Goal: Information Seeking & Learning: Check status

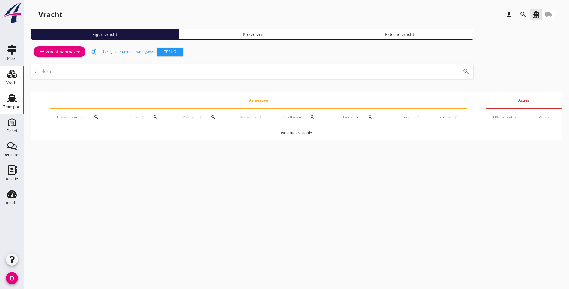
click at [10, 103] on div "Transport" at bounding box center [12, 107] width 18 height 8
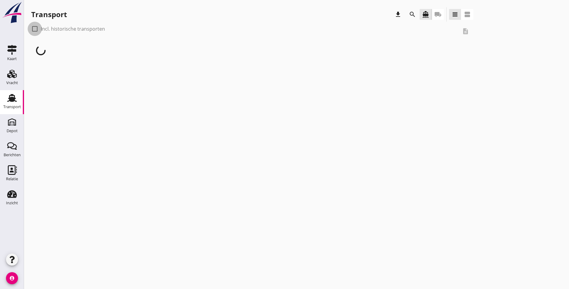
click at [35, 29] on div at bounding box center [35, 29] width 10 height 10
checkbox input "true"
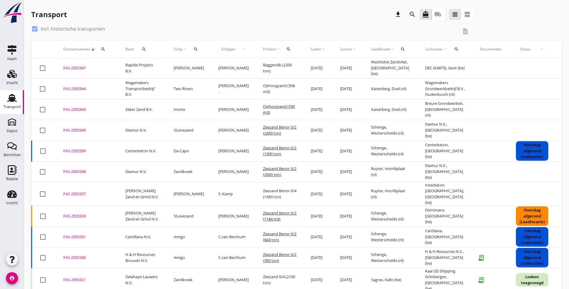
click at [286, 51] on icon "search" at bounding box center [288, 49] width 5 height 5
click at [291, 67] on input "Zoeken op product..." at bounding box center [305, 67] width 62 height 10
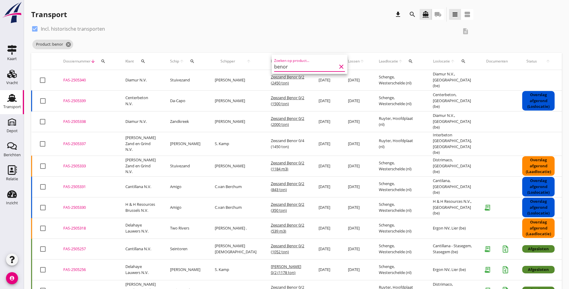
type input "benor"
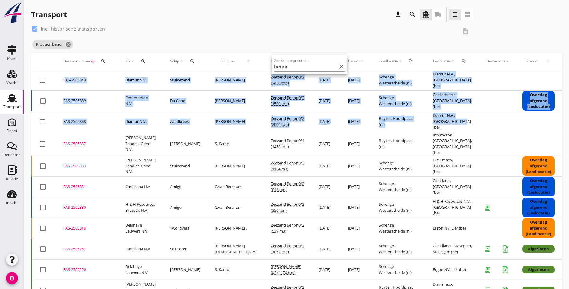
drag, startPoint x: 439, startPoint y: 124, endPoint x: 62, endPoint y: 82, distance: 378.6
click at [62, 82] on tbody "check_box_outline_blank FAS-2505340 upload_file Drop hier uw bestand om het aan…" at bounding box center [335, 283] width 606 height 426
copy tbody "FAS-2505340 upload_file Drop hier uw bestand om het aan het dossier toe te voeg…"
click at [488, 17] on div "Transport download search directions_boat local_shipping view_headline view_age…" at bounding box center [296, 15] width 531 height 17
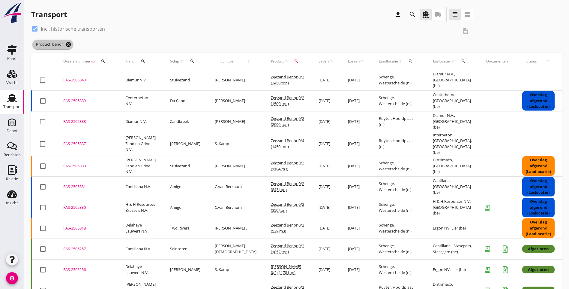
click at [69, 44] on icon "cancel" at bounding box center [68, 44] width 6 height 6
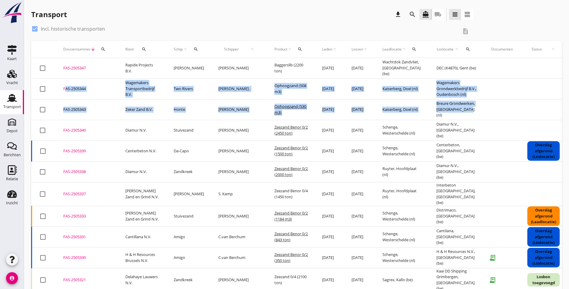
drag, startPoint x: 452, startPoint y: 117, endPoint x: 59, endPoint y: 86, distance: 394.7
copy tbody "FAS-2505344 upload_file Drop hier uw bestand om het aan het dossier toe te voeg…"
click at [455, 29] on div "check_box Incl. historische transporten description" at bounding box center [296, 32] width 531 height 17
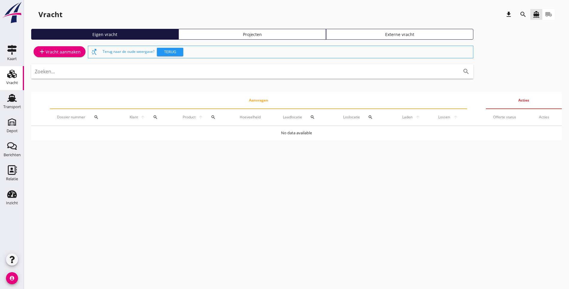
click at [272, 222] on div "cancel You are impersonating another user. Vracht download search directions_bo…" at bounding box center [296, 144] width 545 height 289
click at [9, 104] on div "Transport" at bounding box center [12, 107] width 18 height 8
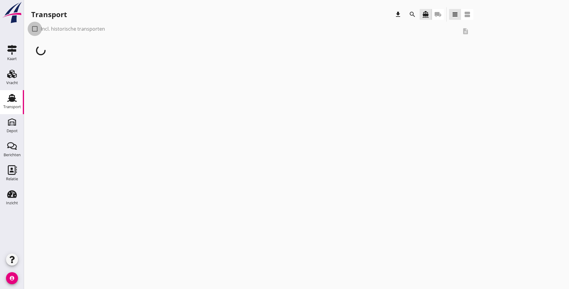
click at [35, 28] on div at bounding box center [35, 29] width 10 height 10
checkbox input "true"
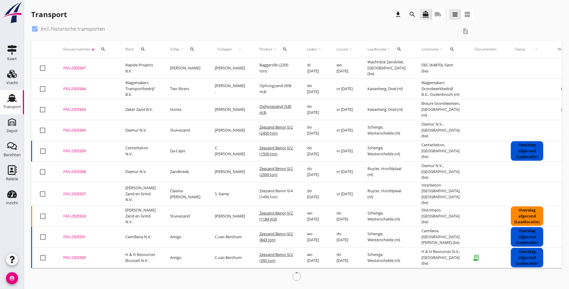
click at [188, 49] on div "search" at bounding box center [192, 49] width 11 height 5
click at [200, 66] on input "Zoek op (scheeps)naam" at bounding box center [219, 67] width 62 height 10
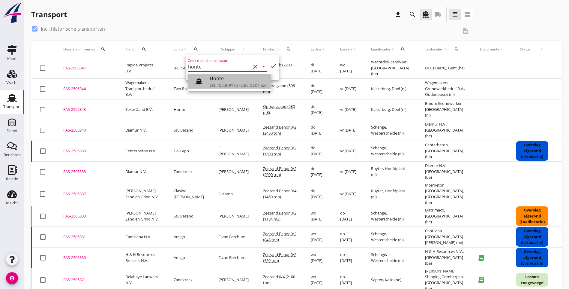
click at [229, 81] on div "Honte" at bounding box center [238, 78] width 57 height 7
drag, startPoint x: 269, startPoint y: 68, endPoint x: 265, endPoint y: 72, distance: 5.8
click at [270, 68] on icon "check" at bounding box center [273, 65] width 7 height 7
type input "Honte"
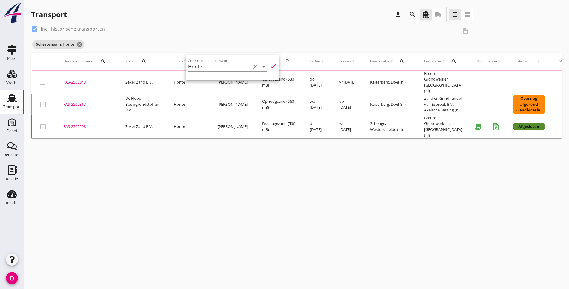
click at [219, 221] on div "cancel You are impersonating another user. Transport download search directions…" at bounding box center [296, 144] width 545 height 289
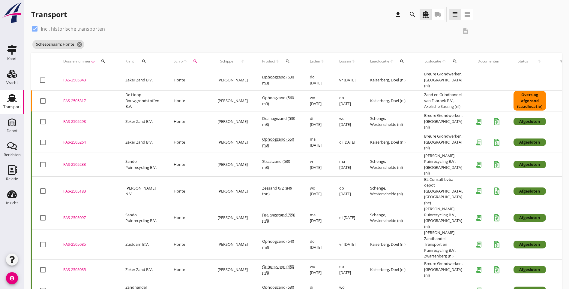
click at [422, 20] on div "Transport download search directions_boat local_shipping view_headline view_age…" at bounding box center [296, 15] width 531 height 17
